Goal: Transaction & Acquisition: Purchase product/service

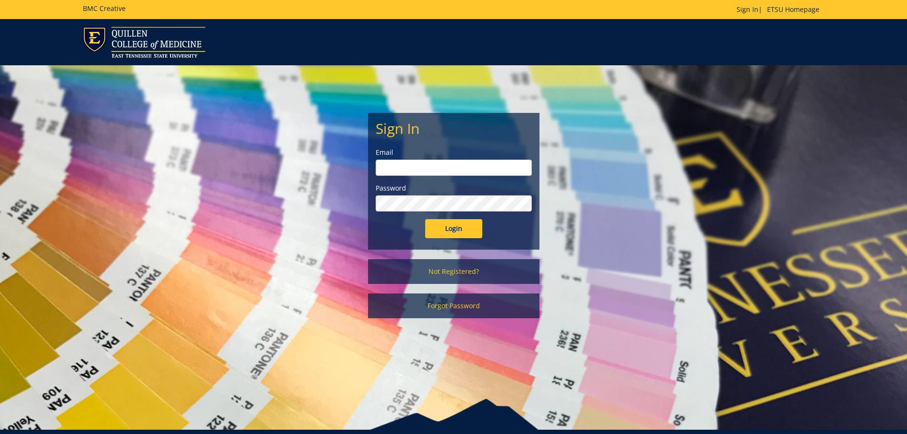
type input "[EMAIL_ADDRESS][DOMAIN_NAME]"
click at [439, 226] on input "Login" at bounding box center [453, 228] width 57 height 19
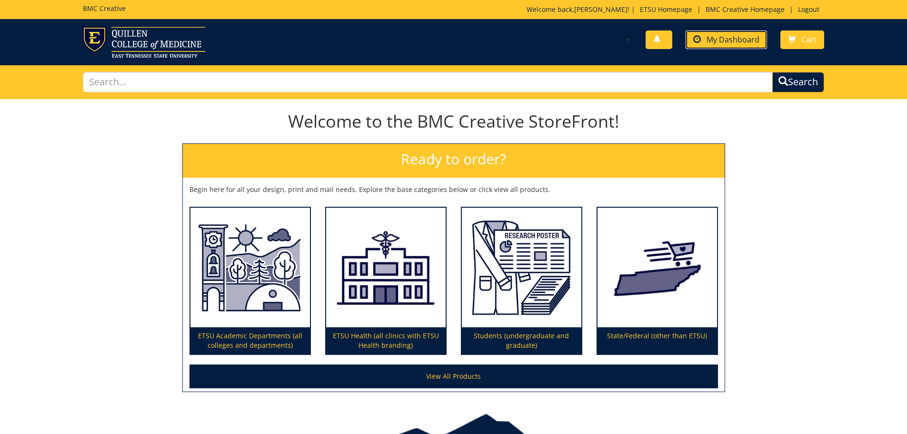
click at [741, 38] on span "My Dashboard" at bounding box center [732, 39] width 53 height 10
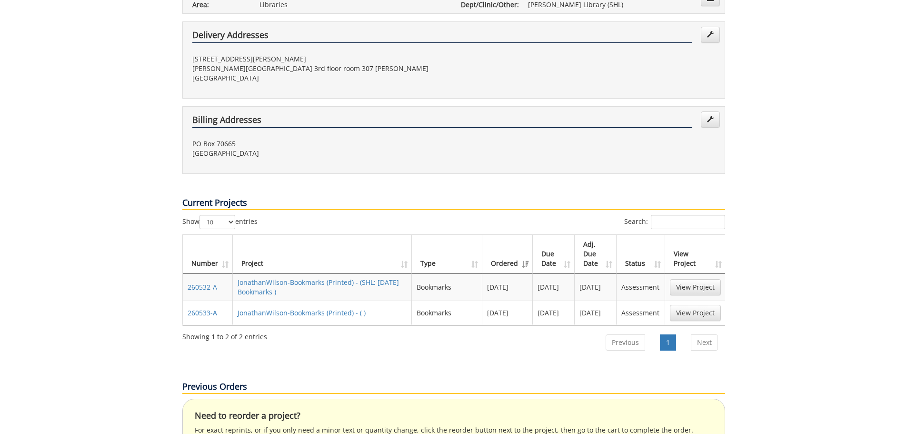
scroll to position [286, 0]
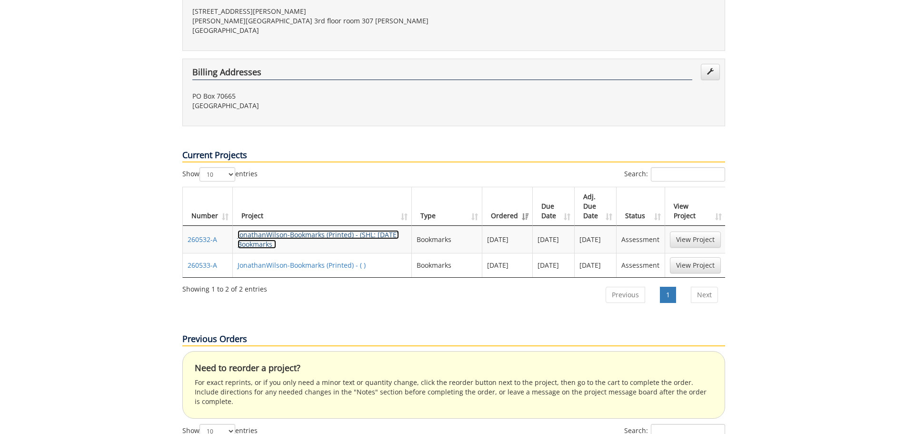
click at [319, 230] on link "JonathanWilson-Bookmarks (Printed) - (SHL: Halloween Bookmarks )" at bounding box center [317, 239] width 161 height 19
click at [294, 260] on link "JonathanWilson-Bookmarks (Printed) - ( )" at bounding box center [301, 264] width 128 height 9
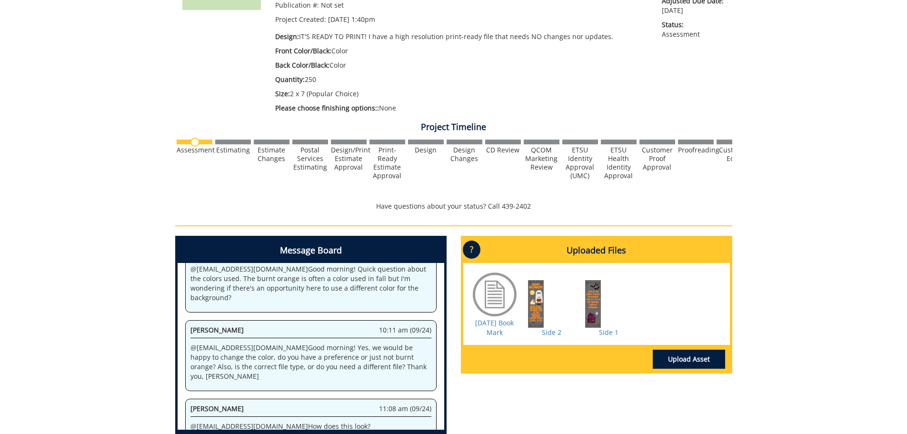
scroll to position [95, 0]
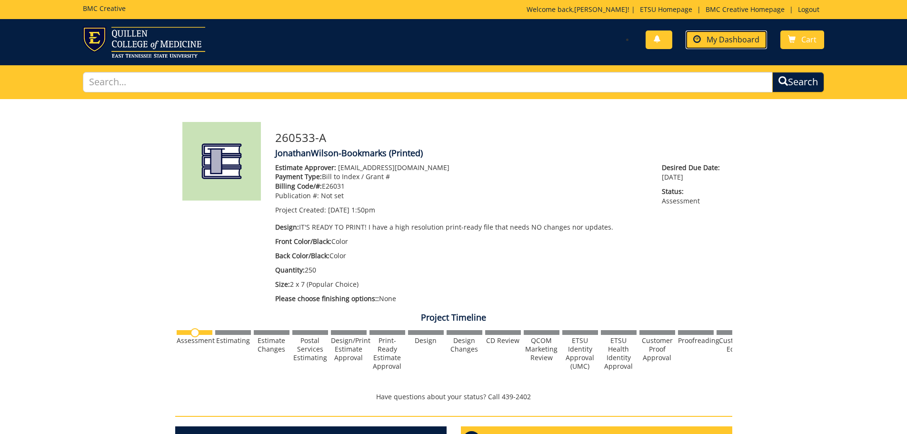
click at [728, 40] on span "My Dashboard" at bounding box center [732, 39] width 53 height 10
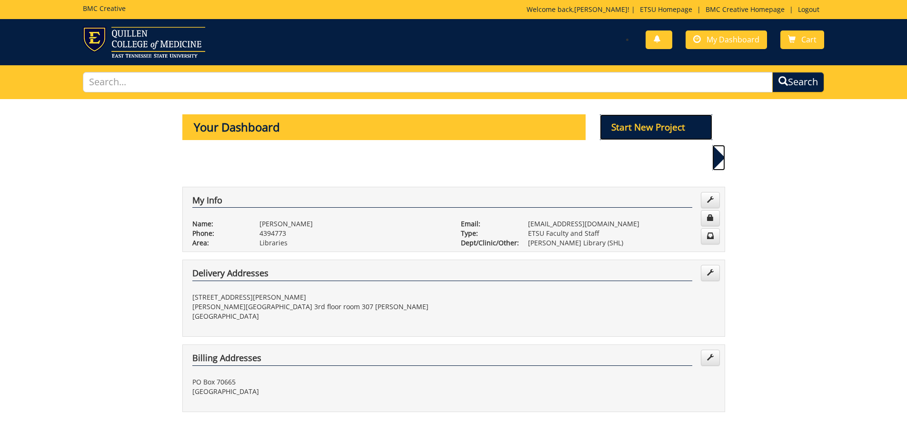
click at [649, 128] on p "Start New Project" at bounding box center [656, 127] width 112 height 26
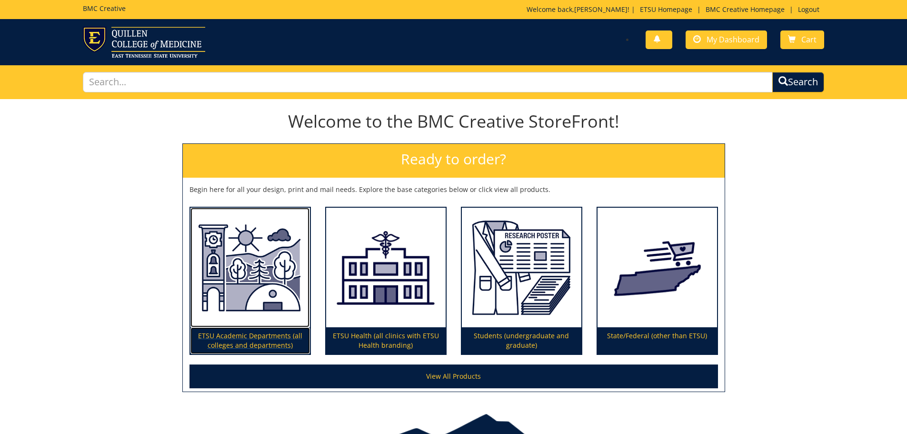
click at [258, 336] on p "ETSU Academic Departments (all colleges and departments)" at bounding box center [249, 340] width 119 height 27
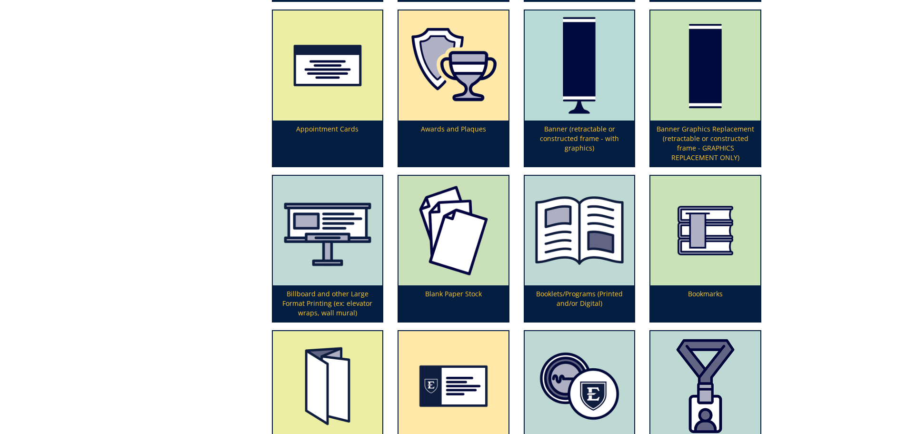
scroll to position [333, 0]
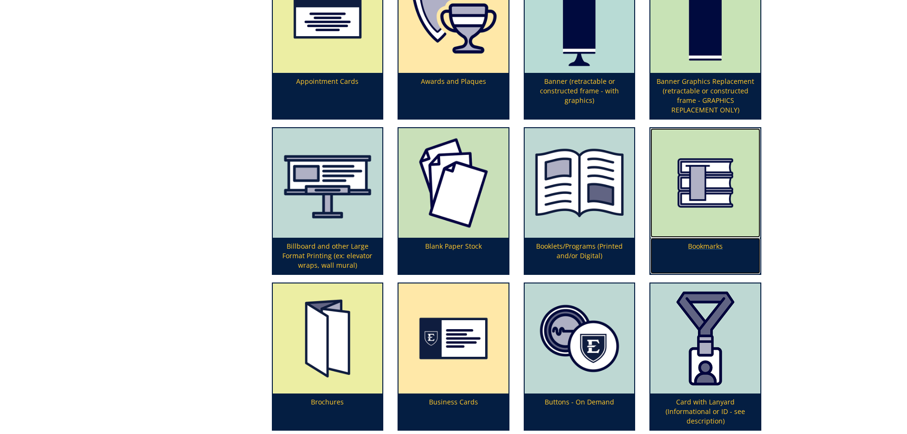
click at [722, 247] on p "Bookmarks" at bounding box center [705, 255] width 110 height 36
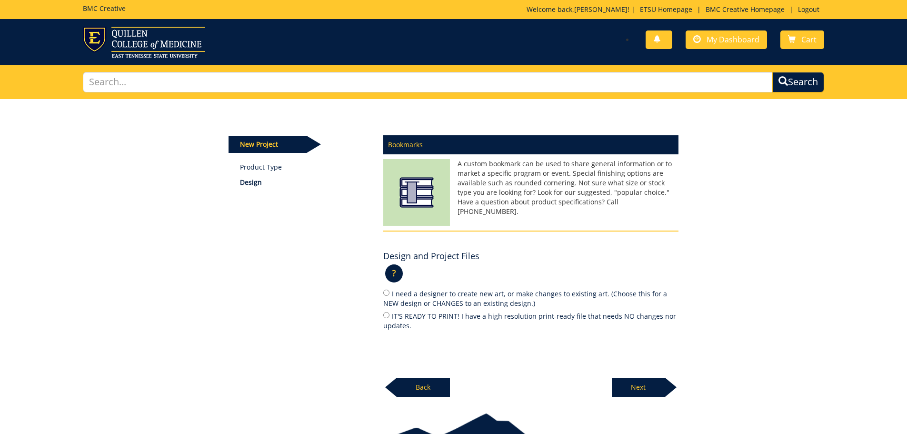
click at [403, 295] on label "I need a designer to create new art, or make changes to existing art. (Choose t…" at bounding box center [530, 298] width 295 height 20
click at [389, 295] on input "I need a designer to create new art, or make changes to existing art. (Choose t…" at bounding box center [386, 292] width 6 height 6
radio input "true"
click at [401, 311] on label "IT'S READY TO PRINT! I have a high resolution print-ready file that needs NO ch…" at bounding box center [530, 320] width 295 height 20
click at [389, 312] on input "IT'S READY TO PRINT! I have a high resolution print-ready file that needs NO ch…" at bounding box center [386, 315] width 6 height 6
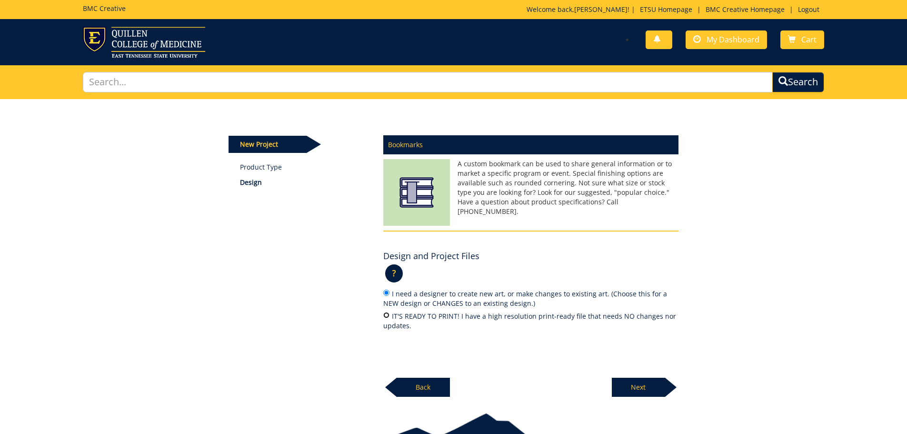
radio input "true"
click at [643, 386] on p "Next" at bounding box center [638, 386] width 53 height 19
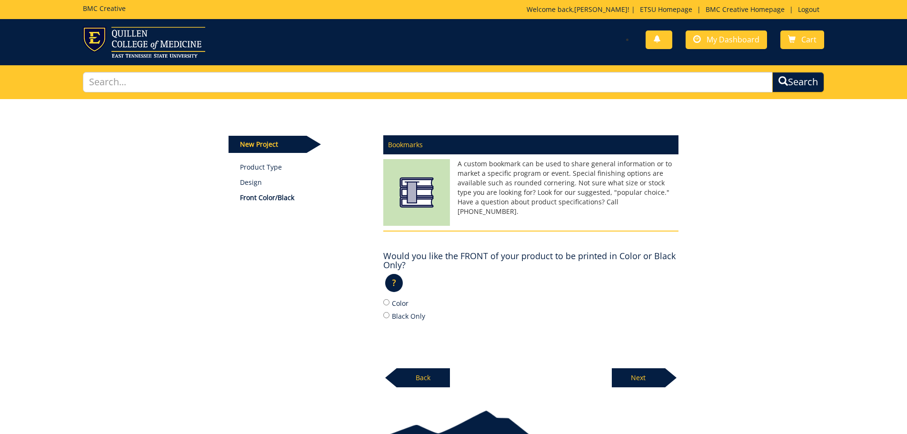
click at [403, 306] on label "Color" at bounding box center [530, 302] width 295 height 10
click at [389, 305] on input "Color" at bounding box center [386, 302] width 6 height 6
radio input "true"
click at [647, 383] on p "Next" at bounding box center [638, 377] width 53 height 19
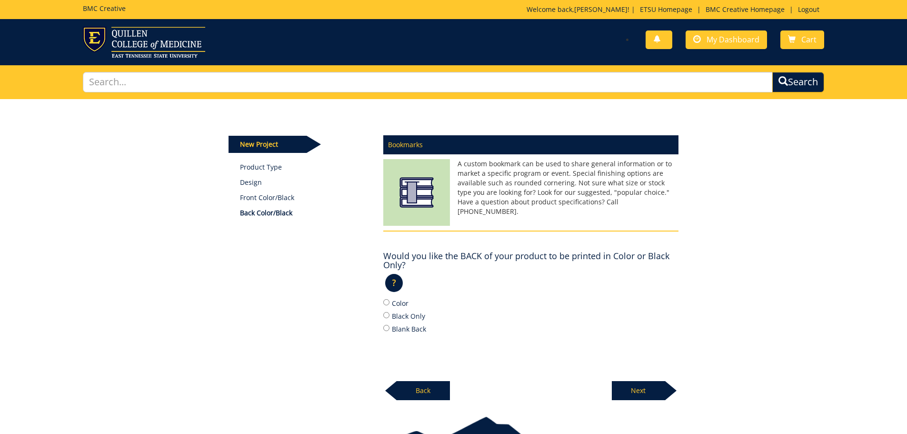
click at [399, 324] on label "Blank Back" at bounding box center [530, 328] width 295 height 10
click at [389, 325] on input "Blank Back" at bounding box center [386, 328] width 6 height 6
radio input "true"
click at [403, 305] on label "Color" at bounding box center [530, 302] width 295 height 10
click at [389, 305] on input "Color" at bounding box center [386, 302] width 6 height 6
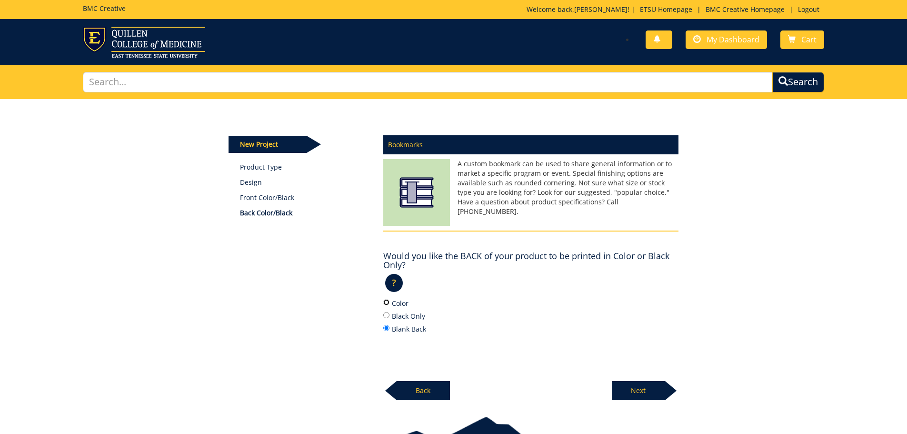
radio input "true"
click at [637, 377] on div "Next" at bounding box center [645, 387] width 67 height 26
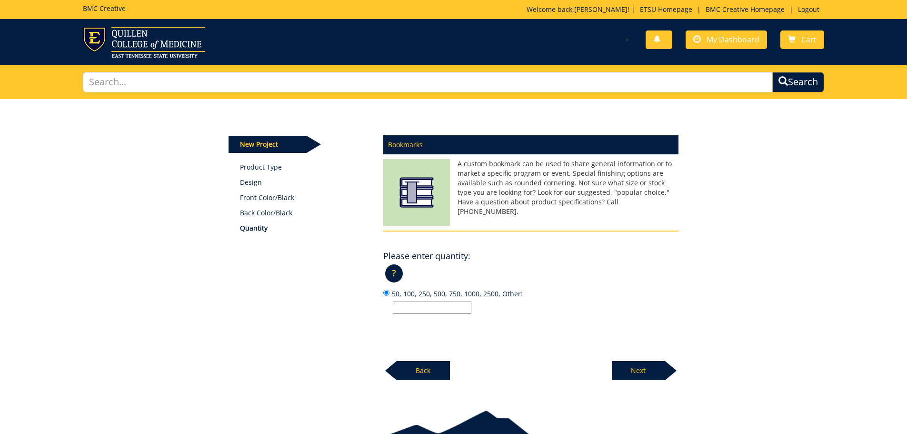
click at [412, 304] on input "50, 100, 250, 500, 750, 1000, 2500, Other:" at bounding box center [432, 307] width 79 height 12
type input "100"
click at [645, 372] on p "Next" at bounding box center [638, 370] width 53 height 19
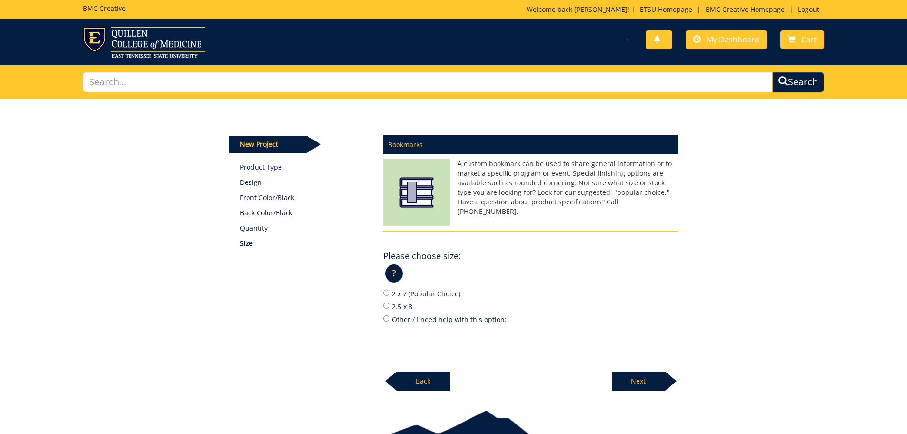
click at [439, 291] on label "2 x 7 (Popular Choice)" at bounding box center [530, 293] width 295 height 10
click at [389, 291] on input "2 x 7 (Popular Choice)" at bounding box center [386, 292] width 6 height 6
radio input "true"
click at [647, 383] on p "Next" at bounding box center [638, 380] width 53 height 19
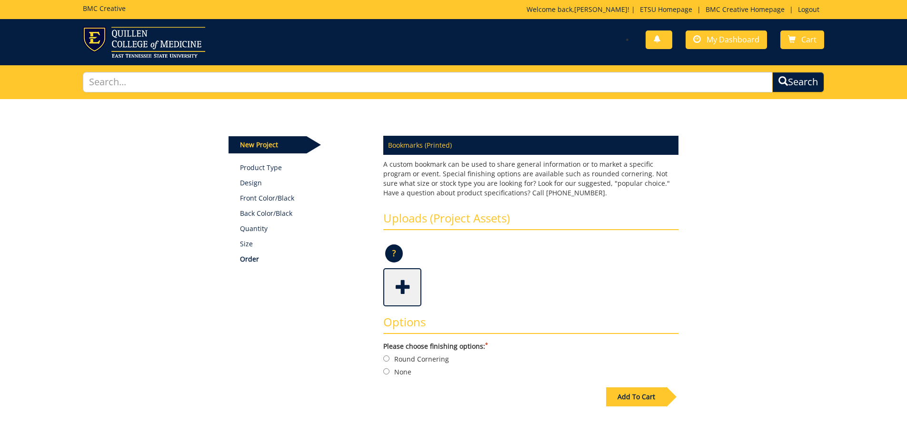
click at [400, 290] on span at bounding box center [403, 285] width 38 height 33
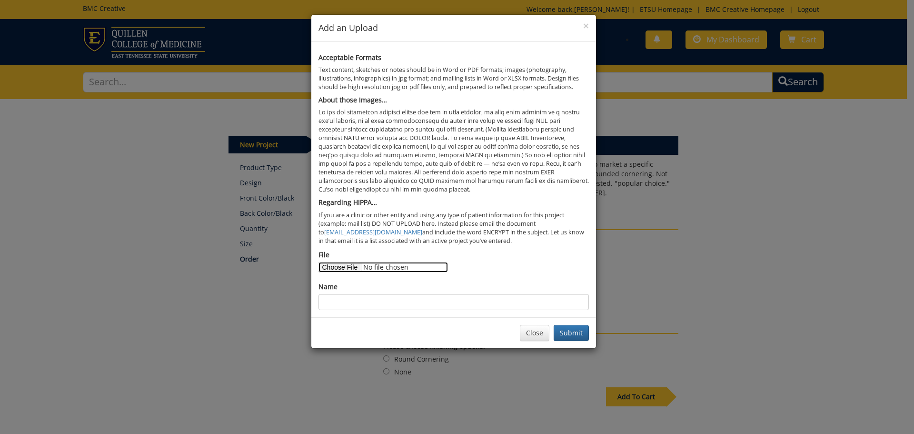
click at [356, 266] on input "File" at bounding box center [382, 267] width 129 height 10
click at [538, 336] on button "Close" at bounding box center [535, 333] width 30 height 16
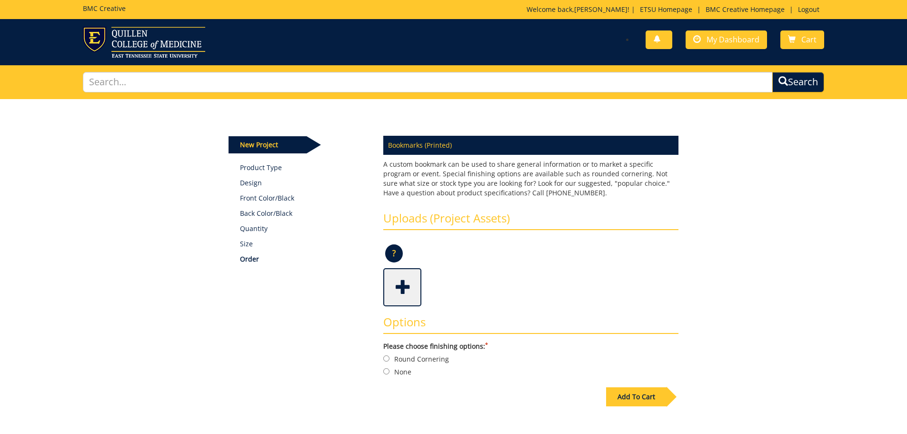
click at [394, 285] on span at bounding box center [403, 285] width 38 height 33
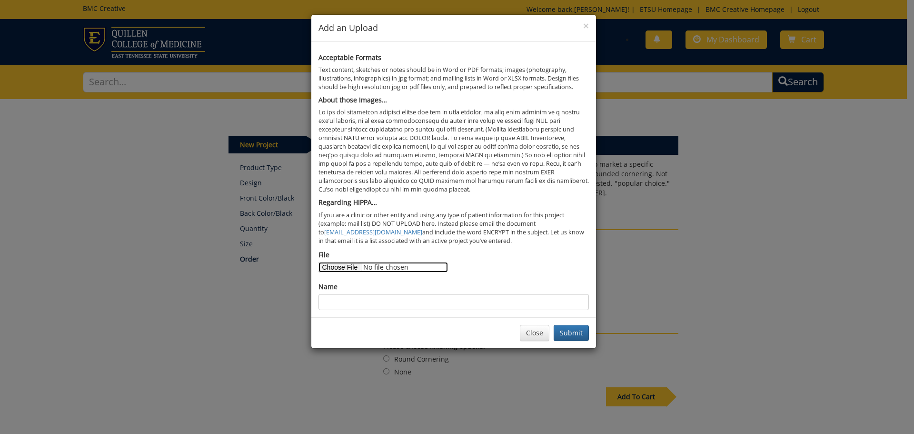
click at [343, 266] on input "File" at bounding box center [382, 267] width 129 height 10
type input "C:\fakepath\QoV Side1 .png"
click at [367, 300] on input "Name" at bounding box center [453, 302] width 270 height 16
click at [565, 330] on button "Submit" at bounding box center [571, 333] width 35 height 16
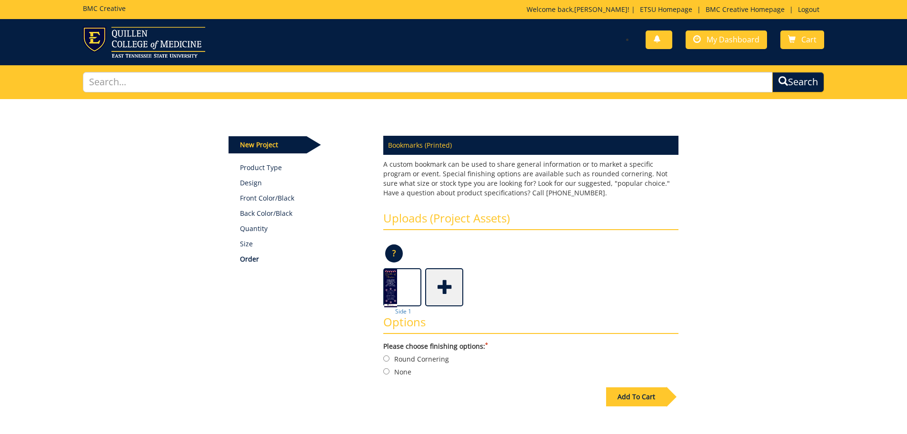
click at [455, 287] on span at bounding box center [445, 285] width 38 height 33
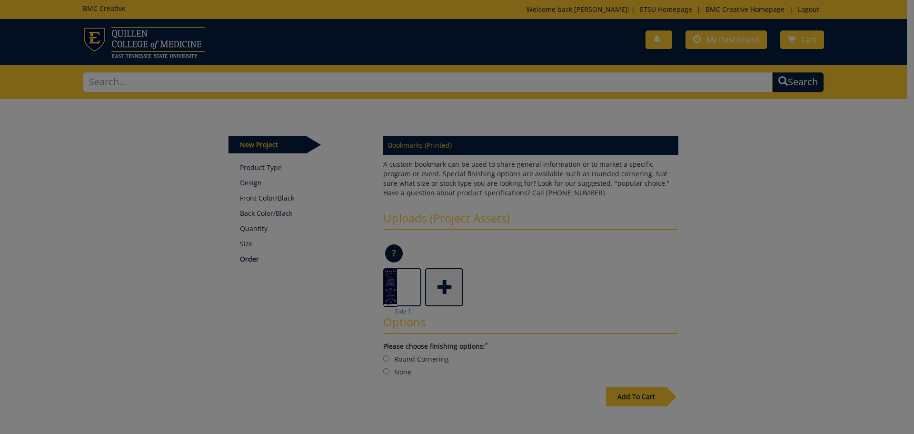
click at [455, 287] on body "BMC Creative Welcome back, [PERSON_NAME] ! | ETSU Homepage | BMC Creative Homep…" at bounding box center [457, 273] width 914 height 546
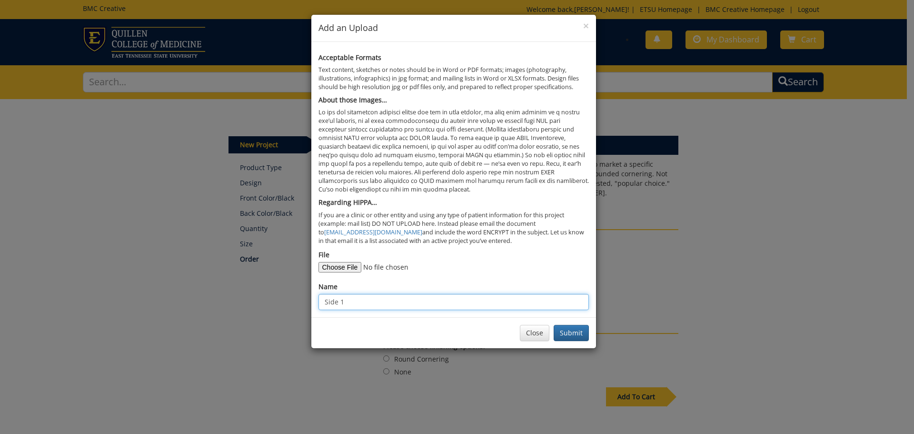
click at [367, 303] on input "Side 1" at bounding box center [453, 302] width 270 height 16
type input "Side 2"
click at [342, 267] on input "File" at bounding box center [382, 267] width 129 height 10
type input "C:\fakepath\QoV Side 2 .png"
click at [570, 330] on button "Submit" at bounding box center [571, 333] width 35 height 16
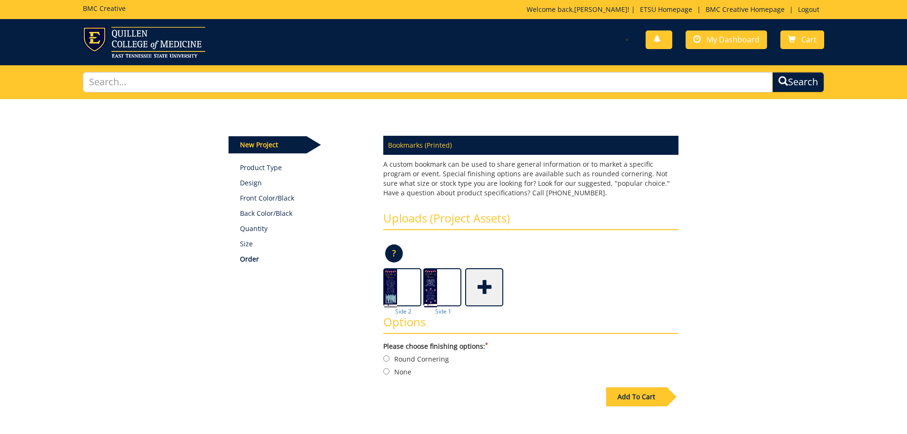
click at [633, 397] on div "Add To Cart" at bounding box center [636, 396] width 60 height 19
click at [406, 381] on label "None" at bounding box center [530, 383] width 295 height 10
click at [389, 381] on input "None" at bounding box center [386, 383] width 6 height 6
radio input "true"
click at [612, 395] on div "Add To Cart" at bounding box center [636, 396] width 60 height 19
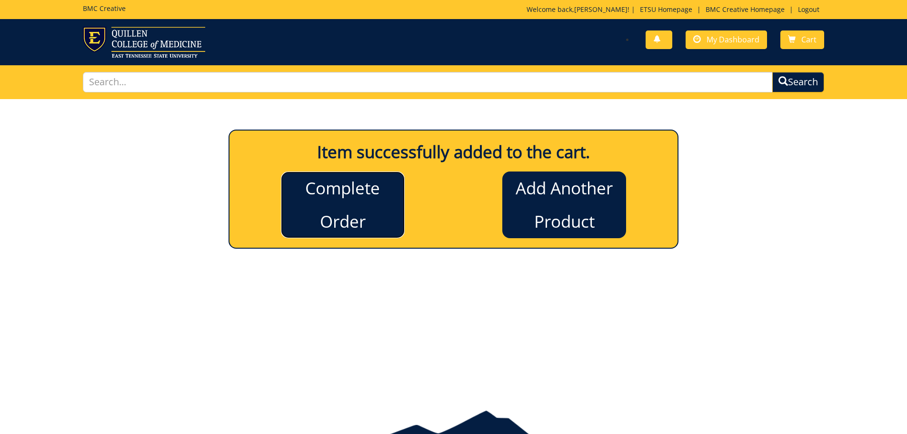
click at [371, 217] on link "Complete Order" at bounding box center [343, 204] width 124 height 67
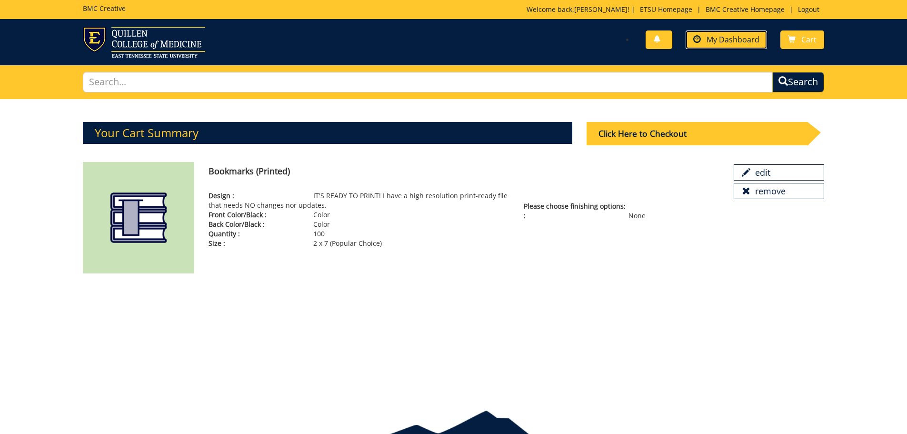
click at [713, 42] on span "My Dashboard" at bounding box center [732, 39] width 53 height 10
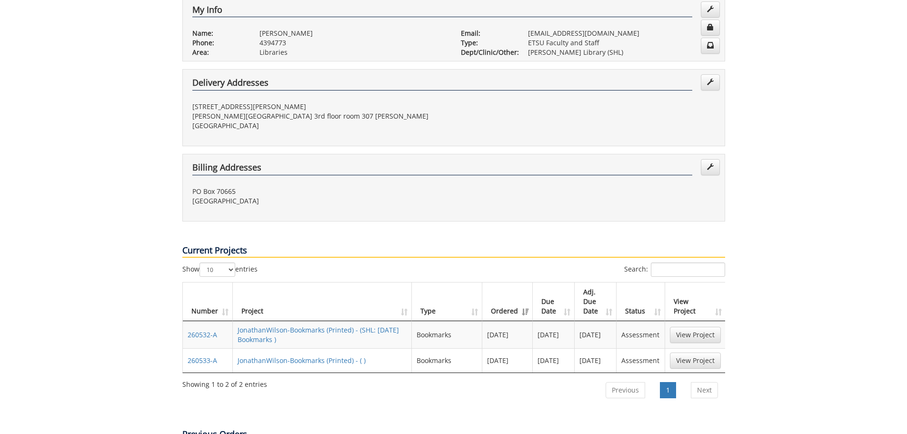
scroll to position [238, 0]
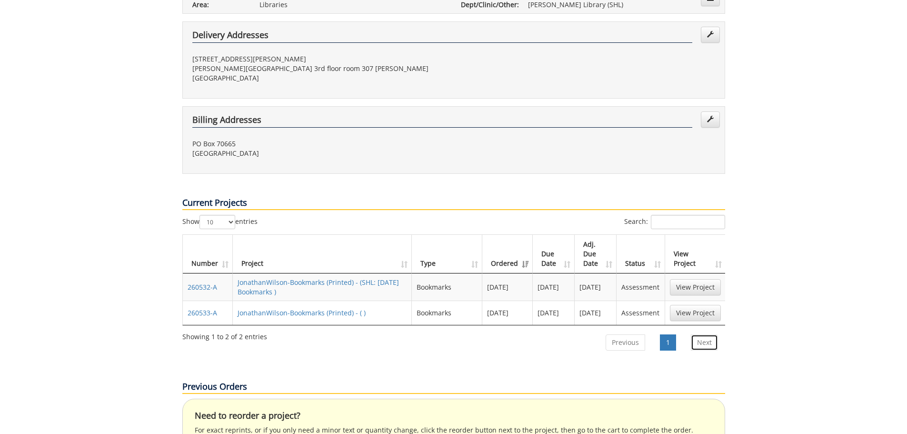
click at [704, 334] on link "Next" at bounding box center [704, 342] width 27 height 16
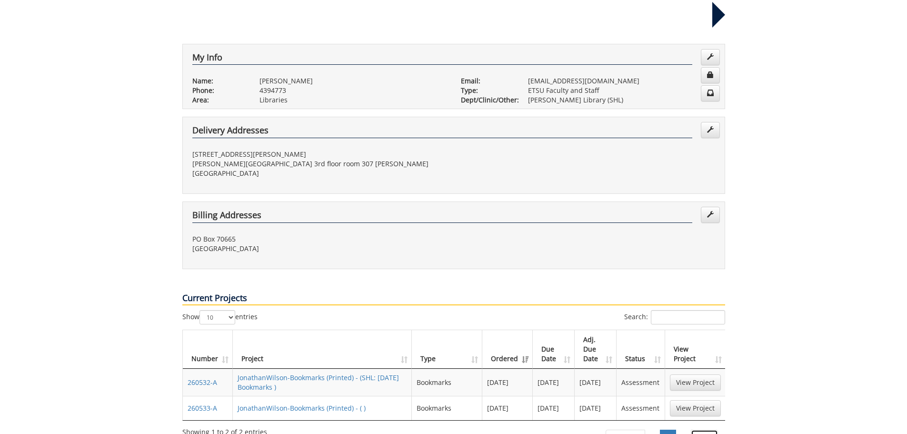
scroll to position [0, 0]
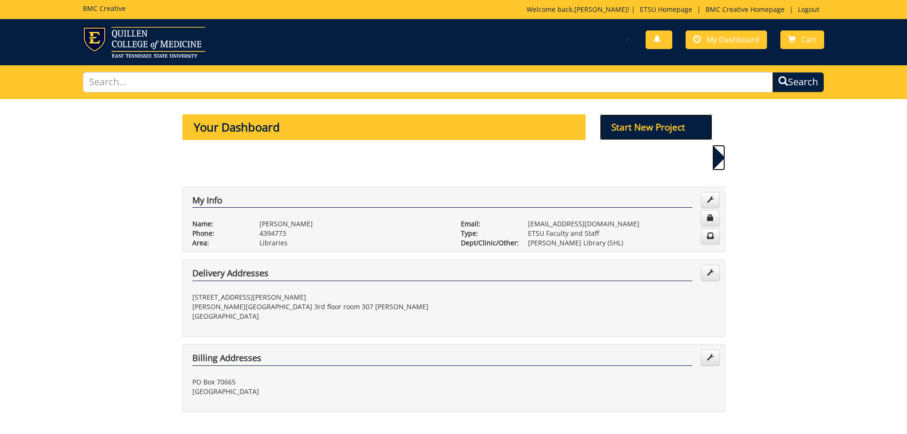
click at [652, 128] on p "Start New Project" at bounding box center [656, 127] width 112 height 26
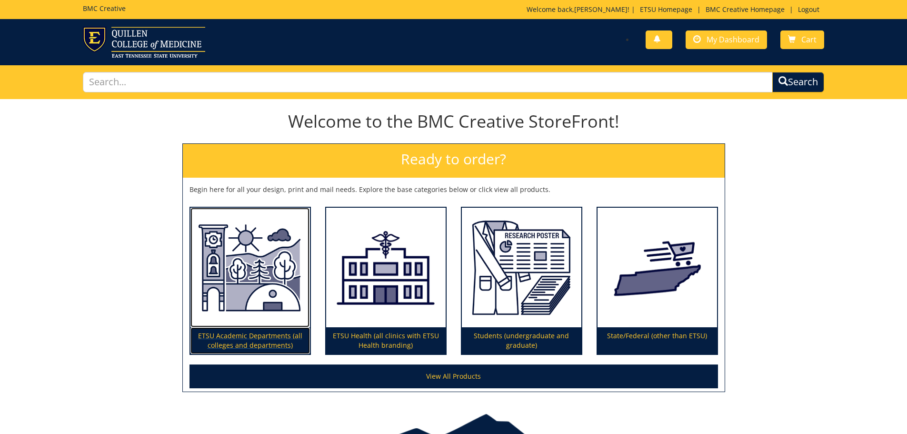
click at [247, 339] on p "ETSU Academic Departments (all colleges and departments)" at bounding box center [249, 340] width 119 height 27
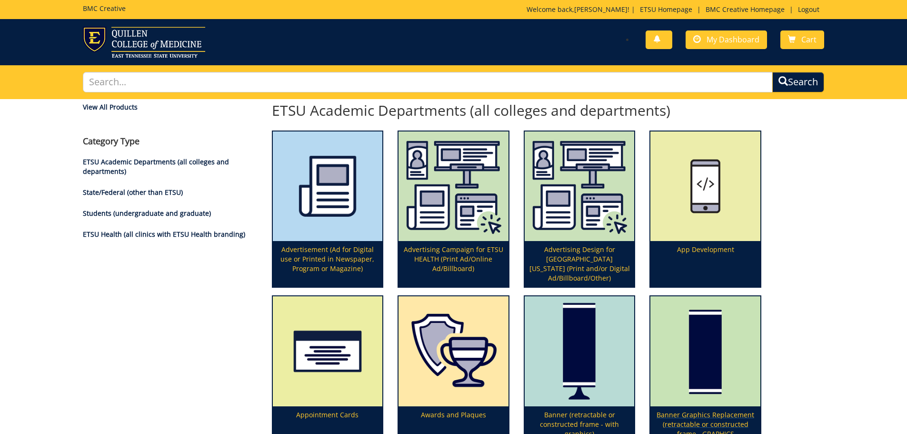
scroll to position [143, 0]
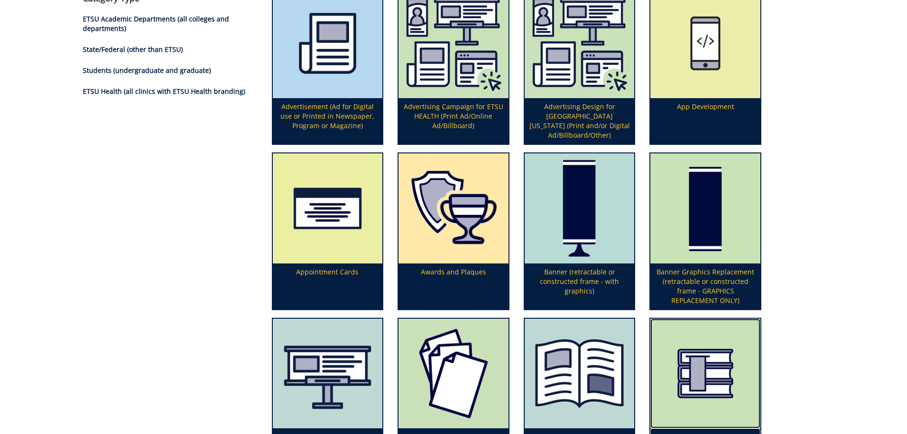
click at [707, 383] on img at bounding box center [705, 373] width 110 height 110
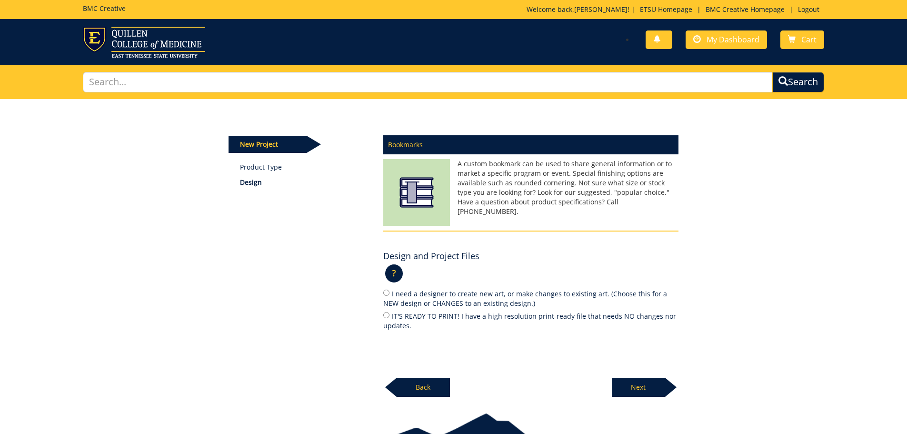
click at [406, 292] on label "I need a designer to create new art, or make changes to existing art. (Choose t…" at bounding box center [530, 298] width 295 height 20
click at [389, 292] on input "I need a designer to create new art, or make changes to existing art. (Choose t…" at bounding box center [386, 292] width 6 height 6
radio input "true"
click at [399, 316] on label "IT'S READY TO PRINT! I have a high resolution print-ready file that needs NO ch…" at bounding box center [530, 320] width 295 height 20
click at [389, 316] on input "IT'S READY TO PRINT! I have a high resolution print-ready file that needs NO ch…" at bounding box center [386, 315] width 6 height 6
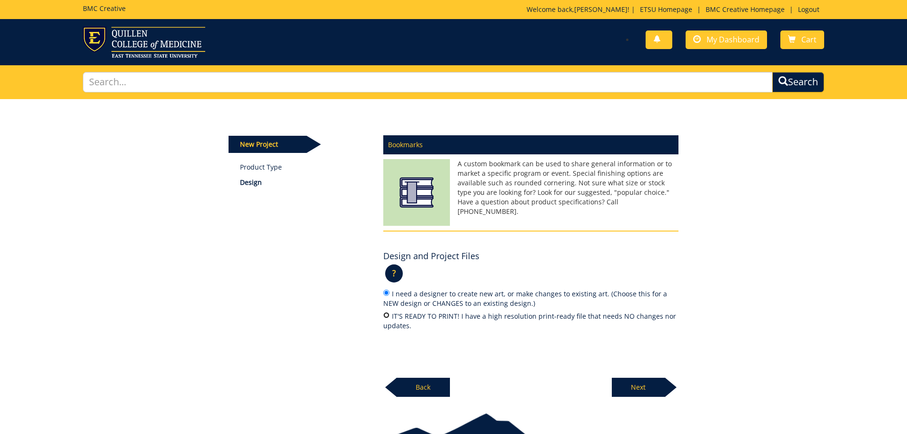
radio input "true"
click at [643, 388] on p "Next" at bounding box center [638, 386] width 53 height 19
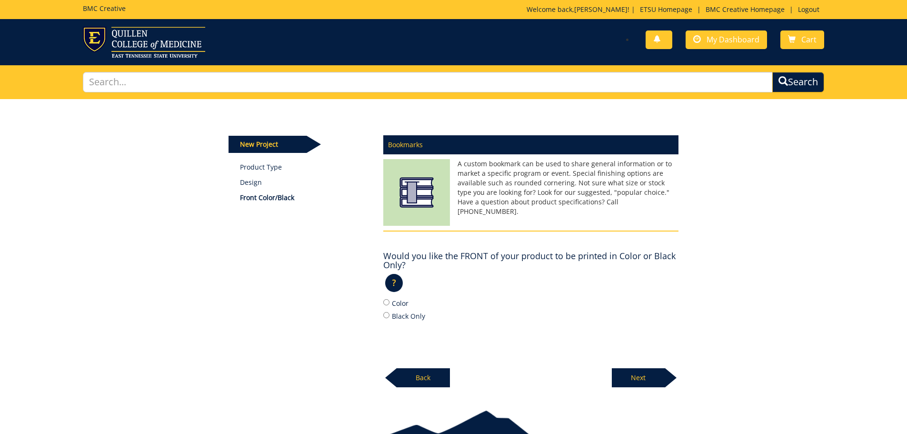
click at [395, 301] on label "Color" at bounding box center [530, 302] width 295 height 10
click at [389, 301] on input "Color" at bounding box center [386, 302] width 6 height 6
radio input "true"
click at [643, 375] on p "Next" at bounding box center [638, 377] width 53 height 19
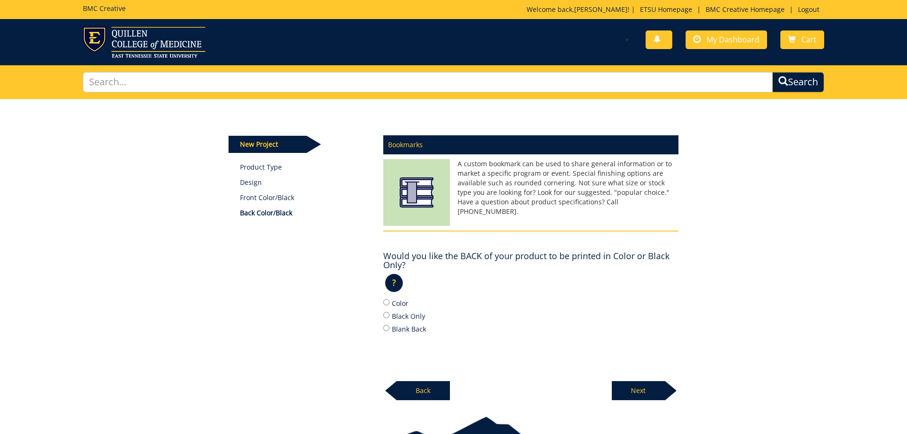
click at [397, 305] on label "Color" at bounding box center [530, 302] width 295 height 10
click at [389, 305] on input "Color" at bounding box center [386, 302] width 6 height 6
radio input "true"
click at [647, 394] on p "Next" at bounding box center [638, 390] width 53 height 19
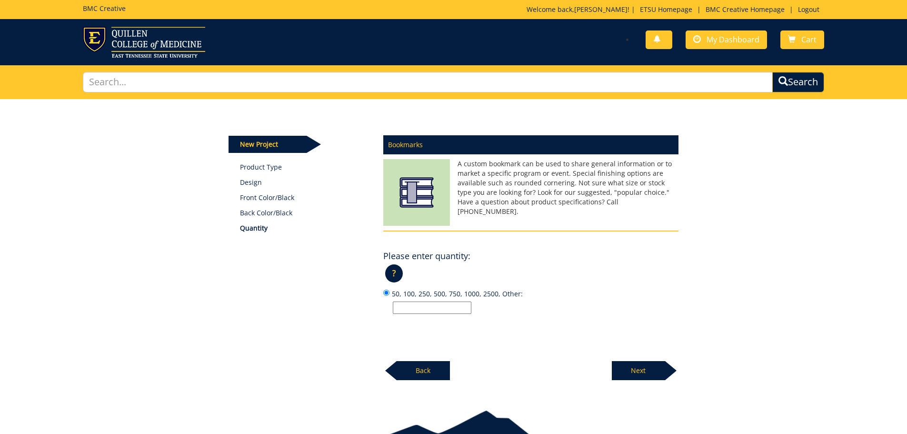
click at [451, 308] on input "50, 100, 250, 500, 750, 1000, 2500, Other:" at bounding box center [432, 307] width 79 height 12
type input "100"
click at [638, 369] on p "Next" at bounding box center [638, 370] width 53 height 19
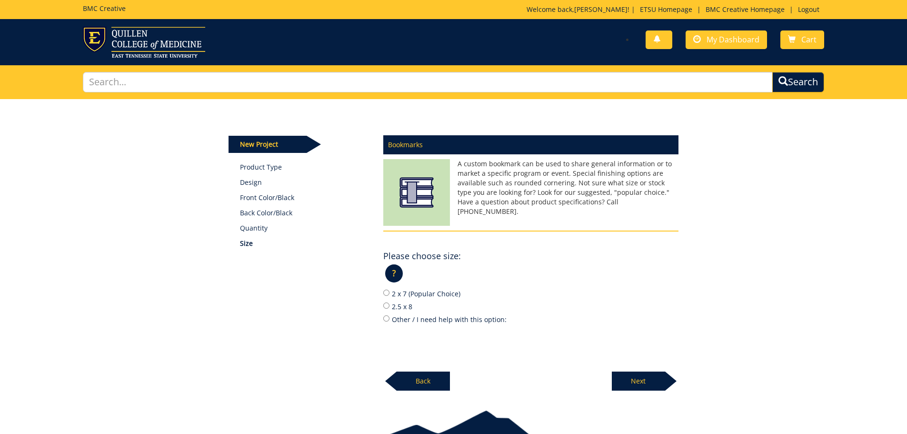
click at [420, 295] on label "2 x 7 (Popular Choice)" at bounding box center [530, 293] width 295 height 10
click at [389, 295] on input "2 x 7 (Popular Choice)" at bounding box center [386, 292] width 6 height 6
radio input "true"
click at [638, 386] on p "Next" at bounding box center [638, 380] width 53 height 19
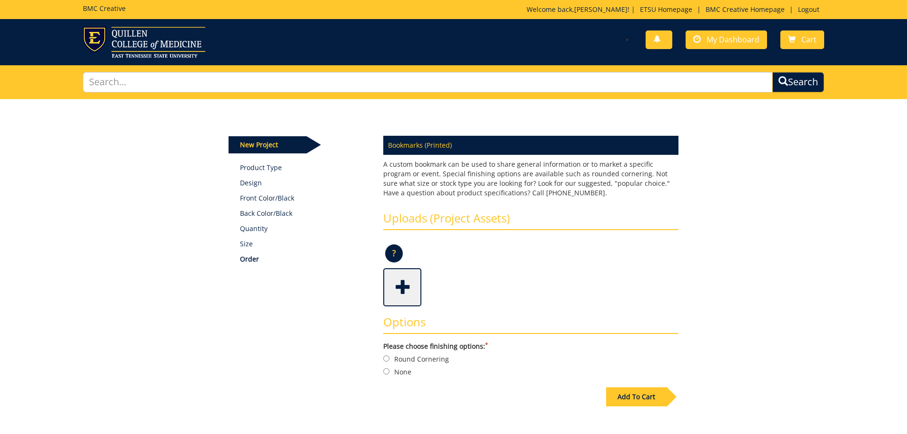
click at [409, 291] on span at bounding box center [403, 285] width 38 height 33
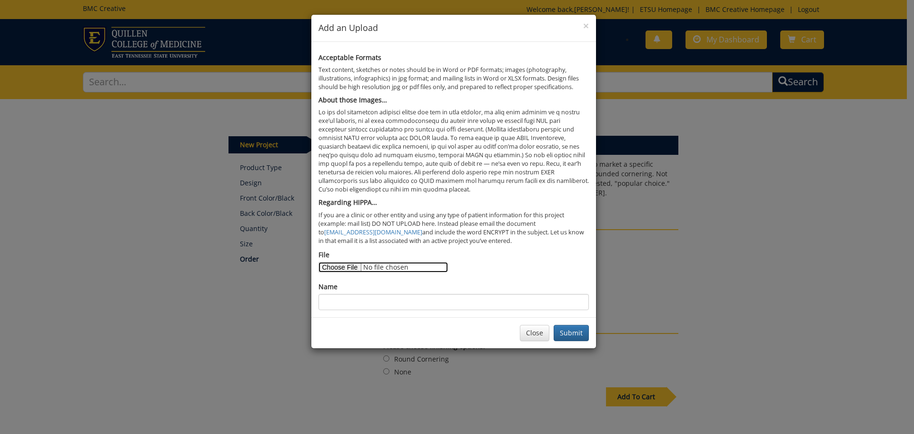
click at [357, 267] on input "File" at bounding box center [382, 267] width 129 height 10
type input "C:\fakepath\QoV Side1 .png"
click at [346, 303] on input "Name" at bounding box center [453, 302] width 270 height 16
type input "Side 1"
click at [566, 328] on button "Submit" at bounding box center [571, 333] width 35 height 16
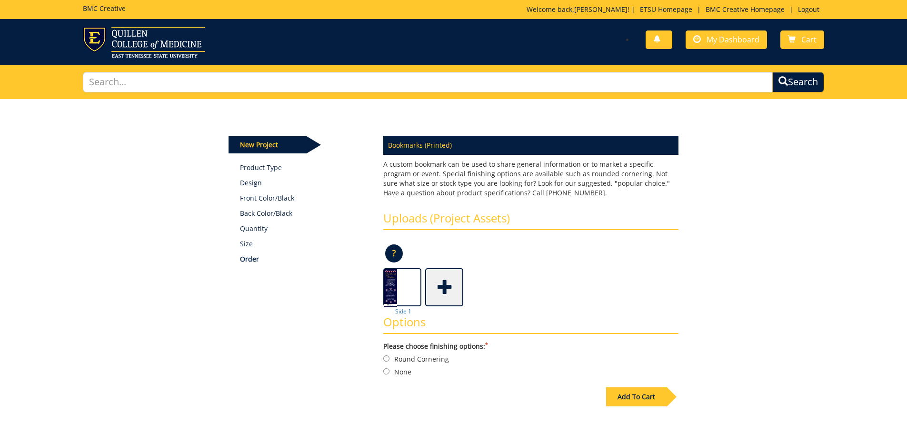
click at [429, 284] on span at bounding box center [445, 285] width 38 height 33
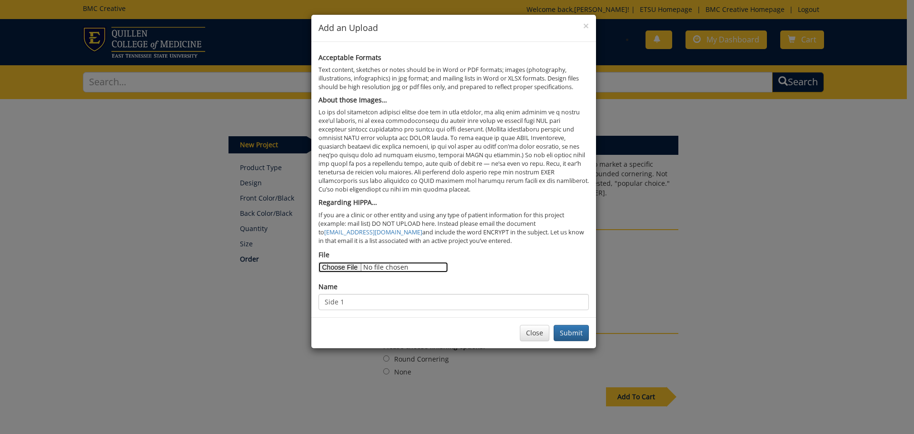
click at [335, 269] on input "File" at bounding box center [382, 267] width 129 height 10
type input "C:\fakepath\QoV Side 2 .png"
click at [363, 305] on input "Side 1" at bounding box center [453, 302] width 270 height 16
type input "Side 2"
click at [574, 330] on button "Submit" at bounding box center [571, 333] width 35 height 16
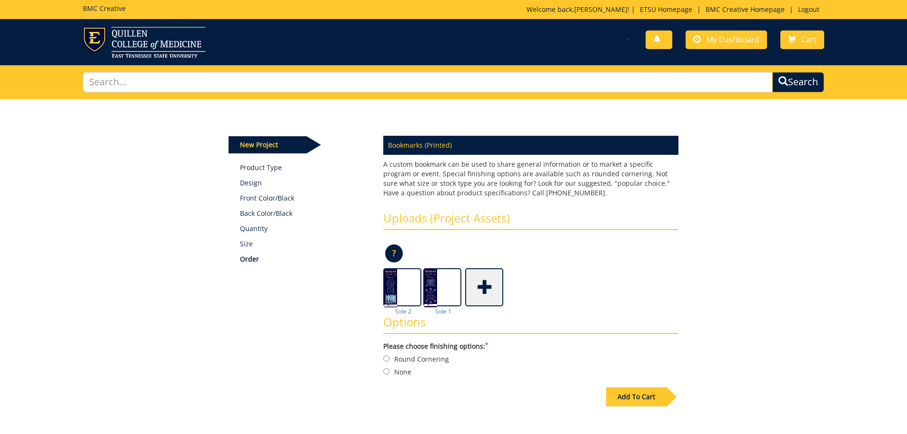
click at [415, 356] on label "Round Cornering" at bounding box center [530, 358] width 295 height 10
click at [389, 356] on input "Round Cornering" at bounding box center [386, 358] width 6 height 6
radio input "true"
click at [396, 367] on label "None" at bounding box center [530, 371] width 295 height 10
click at [389, 368] on input "None" at bounding box center [386, 371] width 6 height 6
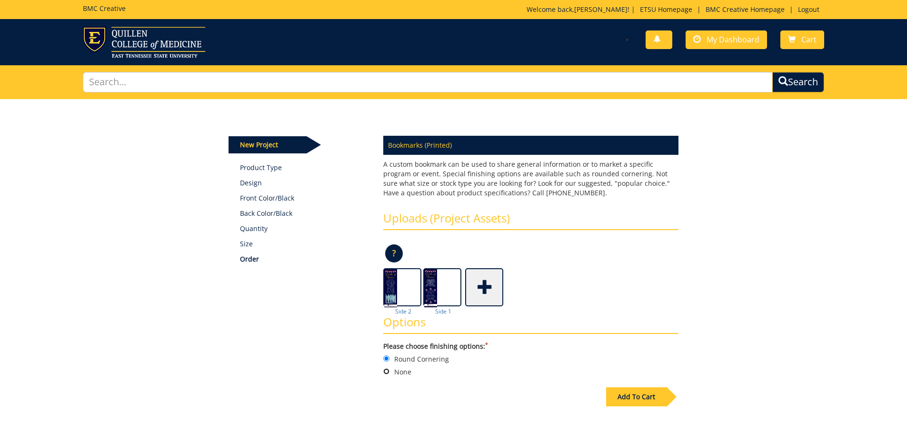
radio input "true"
click at [643, 392] on div "Add To Cart" at bounding box center [636, 396] width 60 height 19
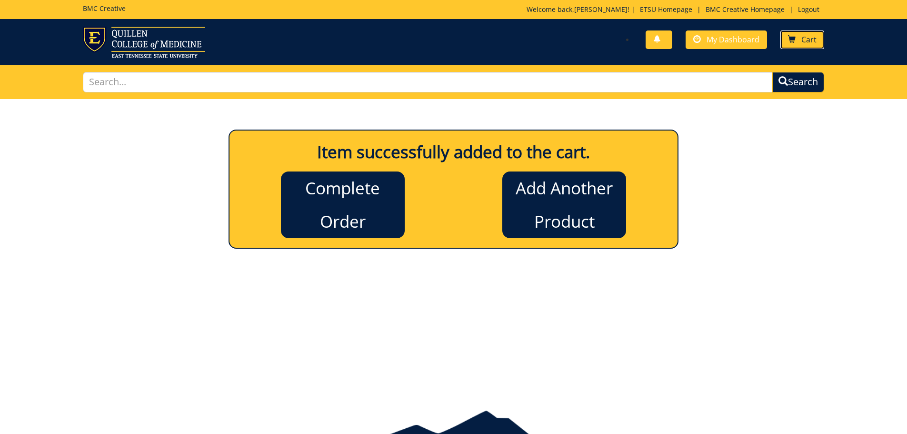
click at [802, 39] on span "Cart" at bounding box center [808, 39] width 15 height 10
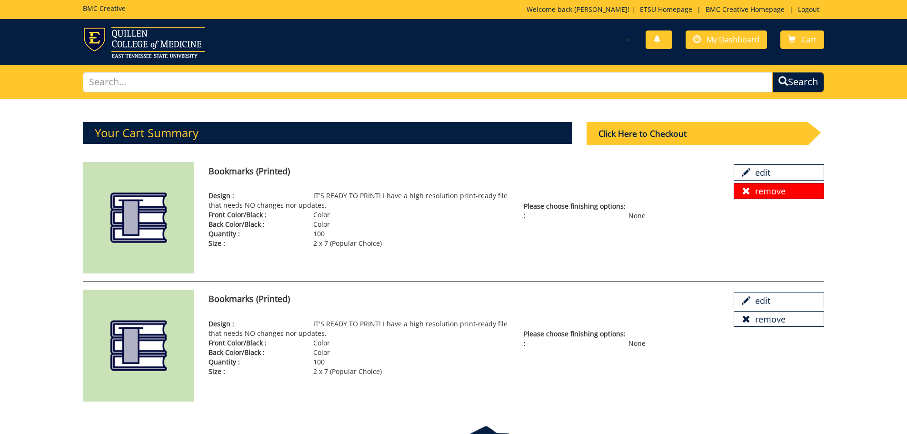
click at [777, 195] on link "remove" at bounding box center [778, 191] width 90 height 16
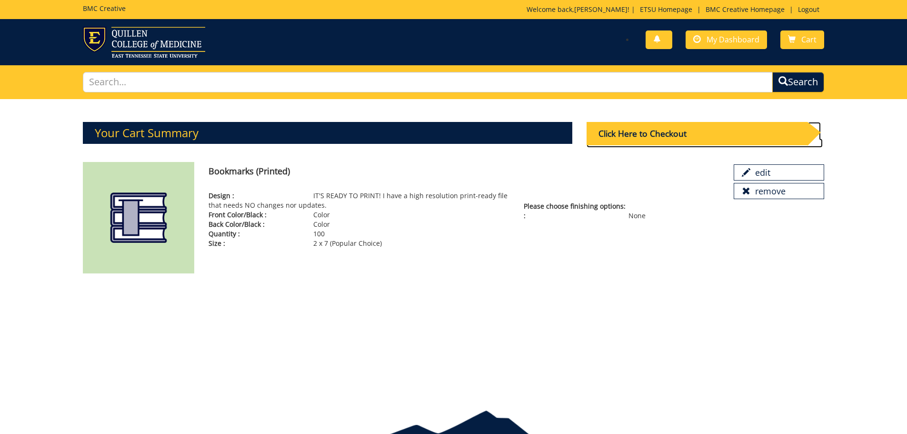
click at [644, 136] on div "Click Here to Checkout" at bounding box center [696, 133] width 221 height 23
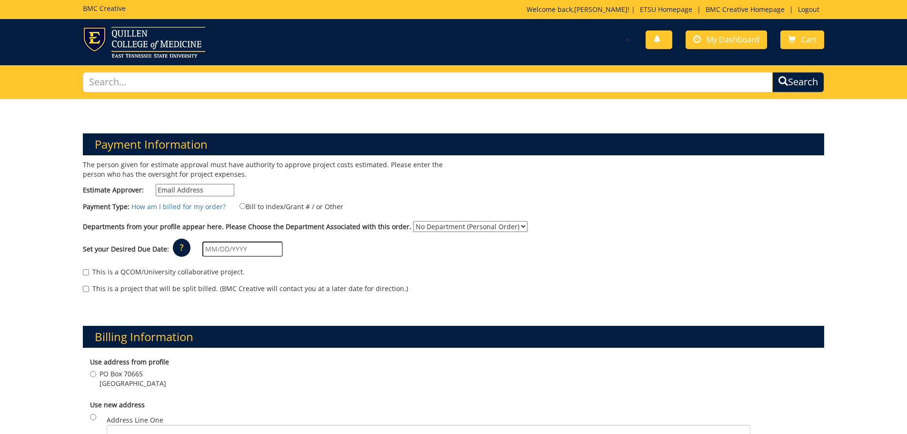
click at [187, 188] on input "Estimate Approver:" at bounding box center [195, 190] width 79 height 12
type input "[EMAIL_ADDRESS][DOMAIN_NAME]"
type input "[STREET_ADDRESS][PERSON_NAME]"
type input "Johnson City"
type input "37643"
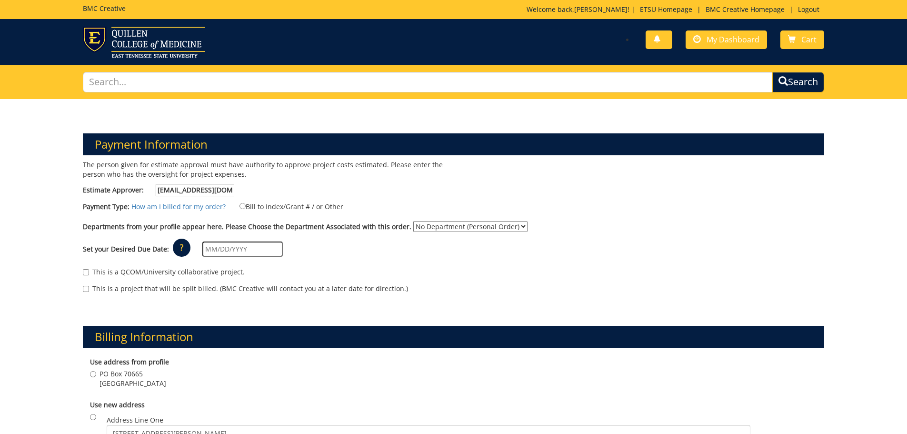
click at [281, 208] on label "Bill to Index/Grant # / or Other" at bounding box center [286, 206] width 116 height 10
click at [246, 208] on input "Bill to Index/Grant # / or Other" at bounding box center [242, 206] width 6 height 6
radio input "true"
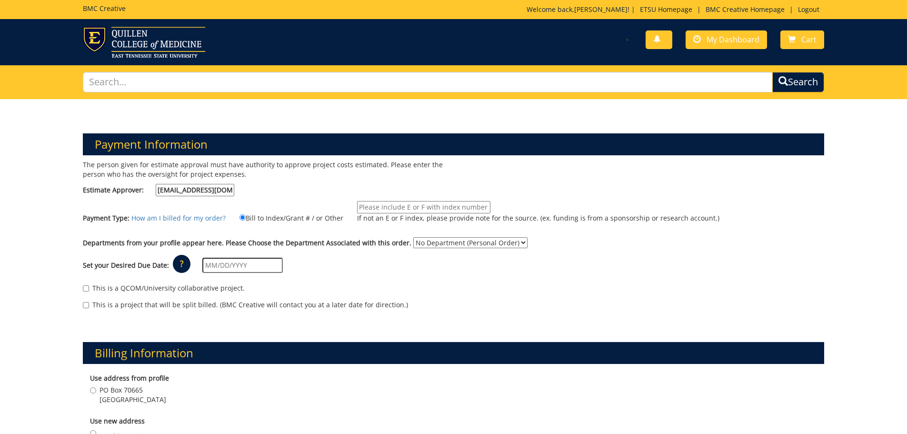
click at [403, 211] on input "If not an E or F index, please provide note for the source. (ex. funding is fro…" at bounding box center [423, 207] width 133 height 12
type input "E26031"
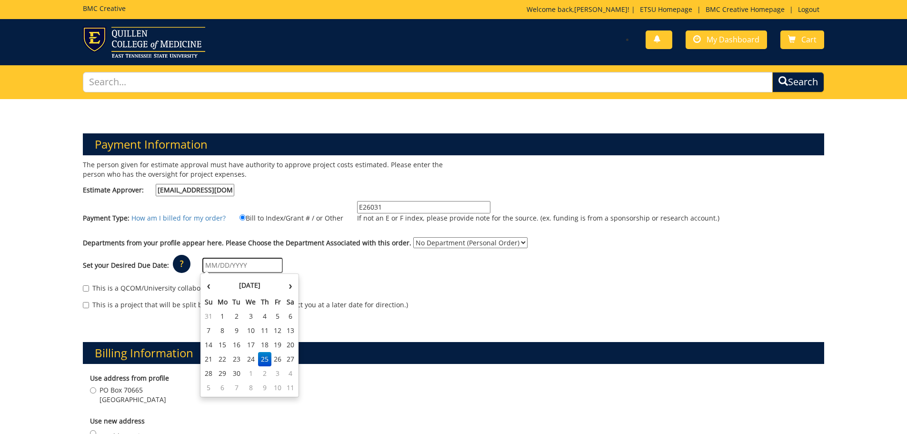
click at [257, 259] on input "text" at bounding box center [242, 264] width 80 height 15
click at [395, 283] on div "This is a QCOM/University collaborative project." at bounding box center [454, 290] width 742 height 14
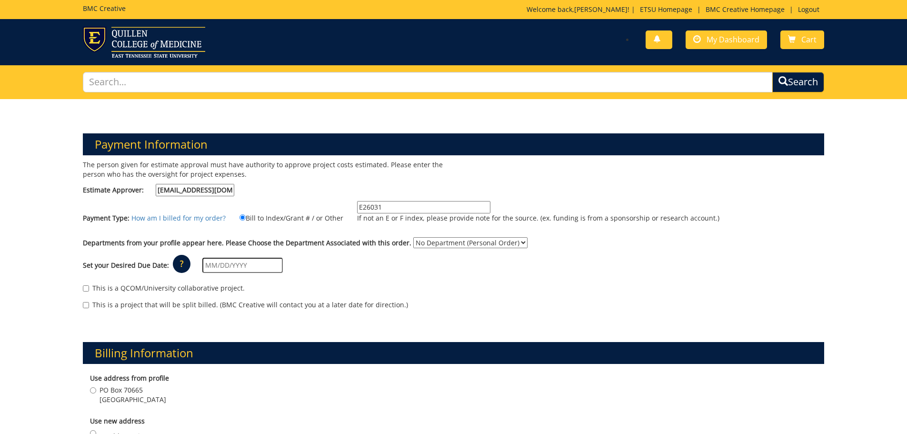
click at [223, 267] on input "text" at bounding box center [242, 264] width 80 height 15
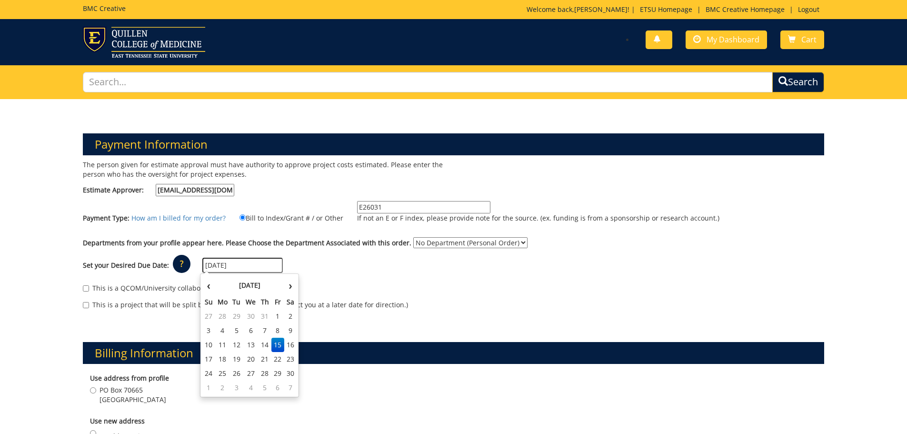
click at [218, 266] on input "[DATE]" at bounding box center [242, 264] width 80 height 15
type input "[DATE]"
click at [581, 236] on div "The person given for estimate approval must have authority to approve project c…" at bounding box center [454, 239] width 756 height 159
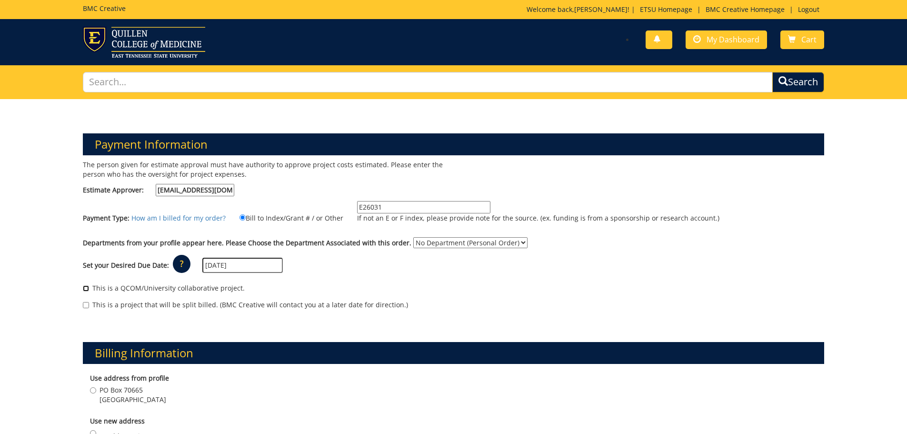
click at [88, 290] on input "This is a QCOM/University collaborative project." at bounding box center [86, 288] width 6 height 6
checkbox input "true"
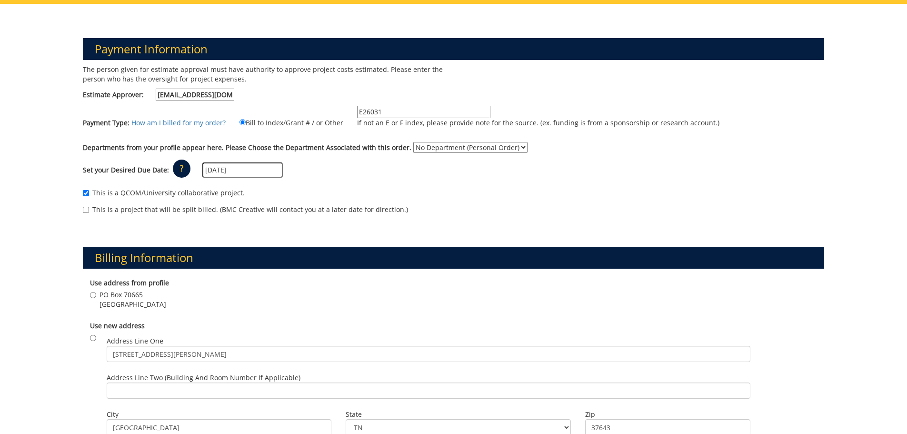
click at [167, 210] on label "This is a project that will be split billed. (BMC Creative will contact you at …" at bounding box center [245, 210] width 325 height 10
click at [89, 210] on input "This is a project that will be split billed. (BMC Creative will contact you at …" at bounding box center [86, 210] width 6 height 6
click at [166, 210] on label "This is a project that will be split billed. (BMC Creative will contact you at …" at bounding box center [245, 210] width 325 height 10
click at [89, 210] on input "This is a project that will be split billed. (BMC Creative will contact you at …" at bounding box center [86, 210] width 6 height 6
checkbox input "false"
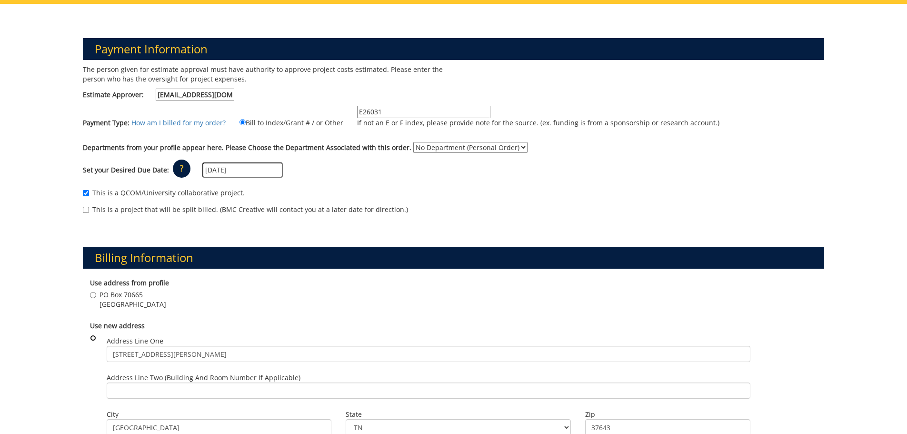
click at [94, 339] on input "radio" at bounding box center [93, 338] width 6 height 6
radio input "true"
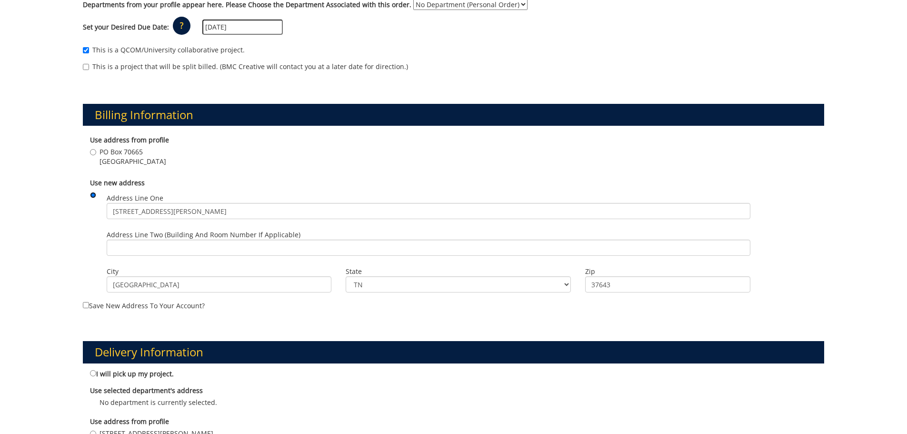
scroll to position [333, 0]
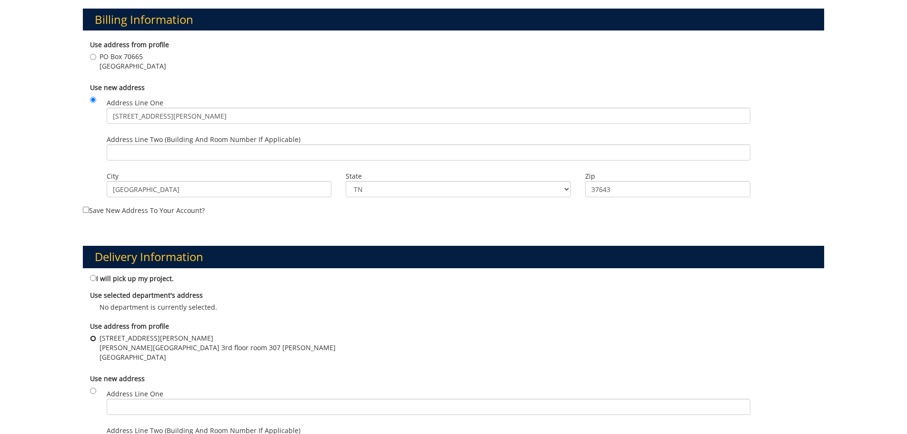
click at [96, 339] on input "344 J L Seehorn Jr Rd Johnson City, TN 37614-1701 Sherrod Library Room 3rd floo…" at bounding box center [93, 338] width 6 height 6
radio input "true"
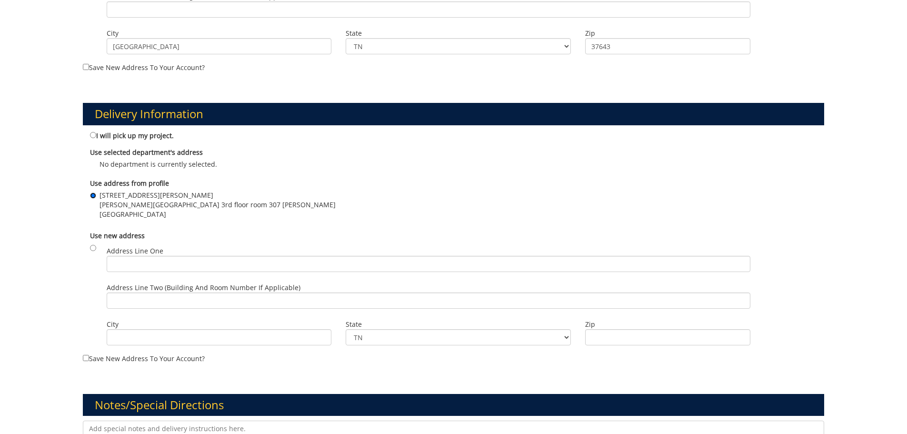
scroll to position [666, 0]
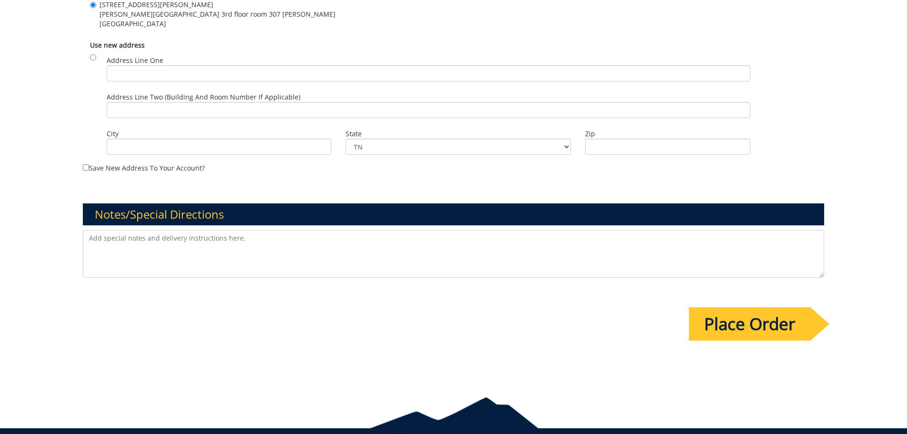
click at [751, 324] on input "Place Order" at bounding box center [749, 323] width 121 height 33
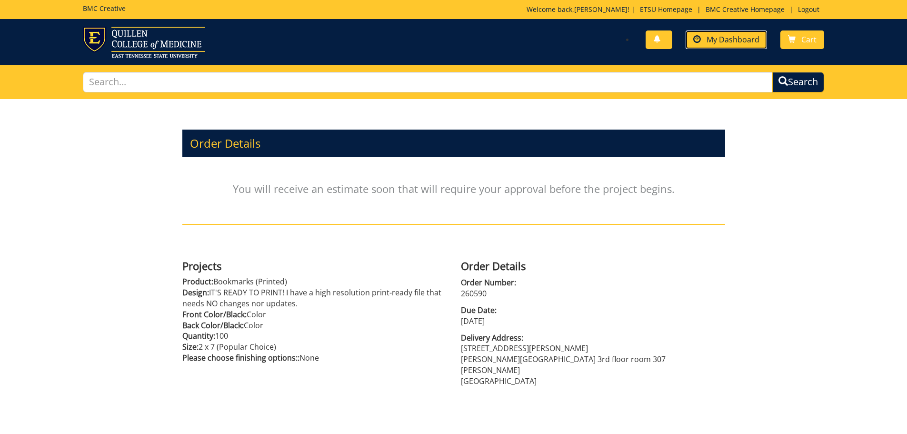
click at [735, 37] on span "My Dashboard" at bounding box center [732, 39] width 53 height 10
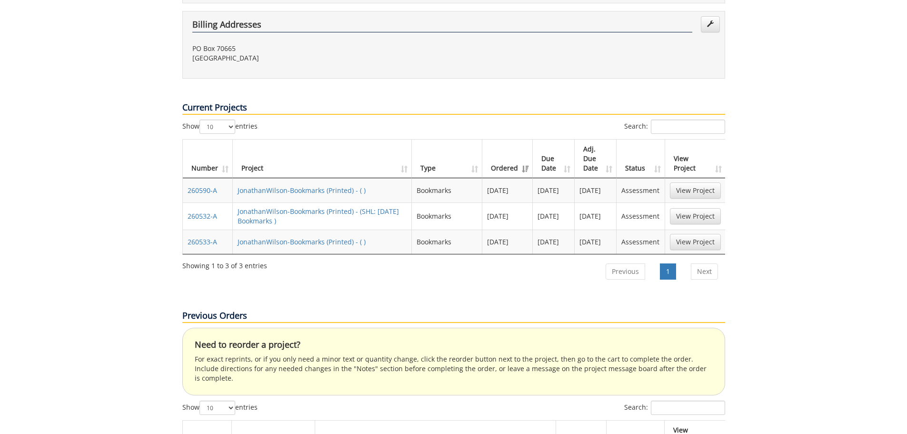
scroll to position [381, 0]
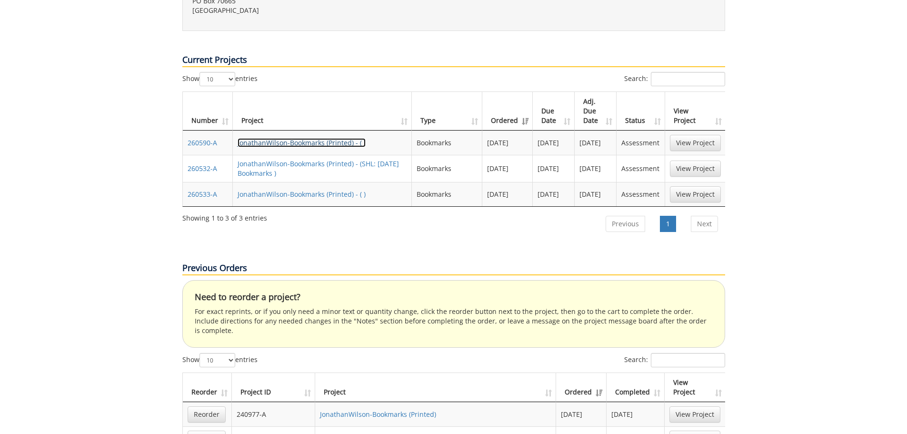
click at [278, 138] on link "JonathanWilson-Bookmarks (Printed) - ( )" at bounding box center [301, 142] width 128 height 9
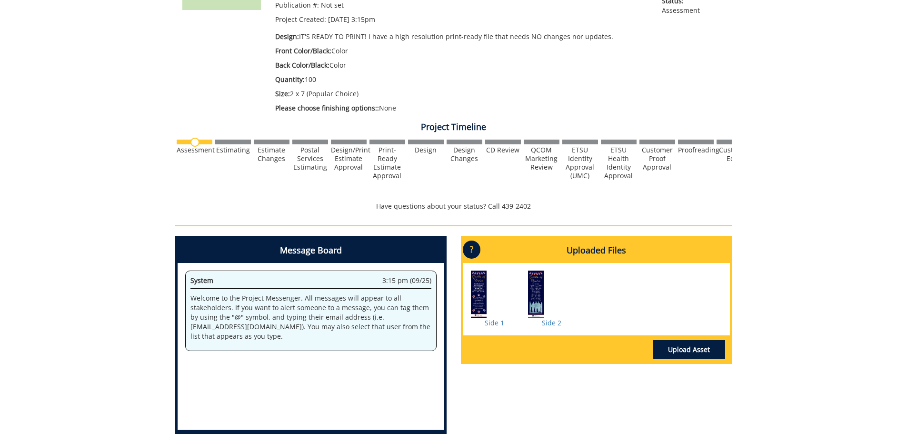
scroll to position [48, 0]
